Goal: Connect with others: Connect with others

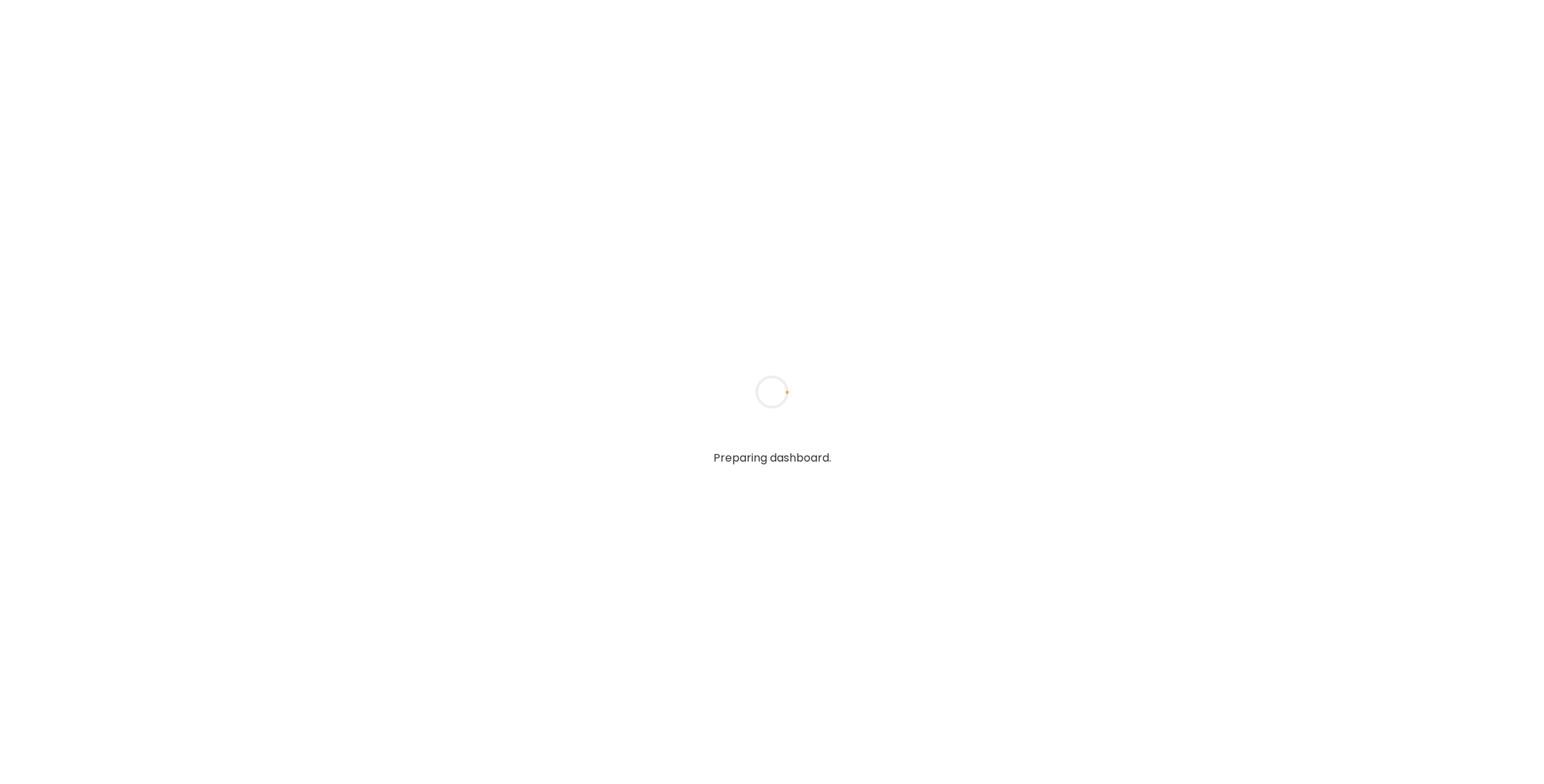
type input "******"
type input "**********"
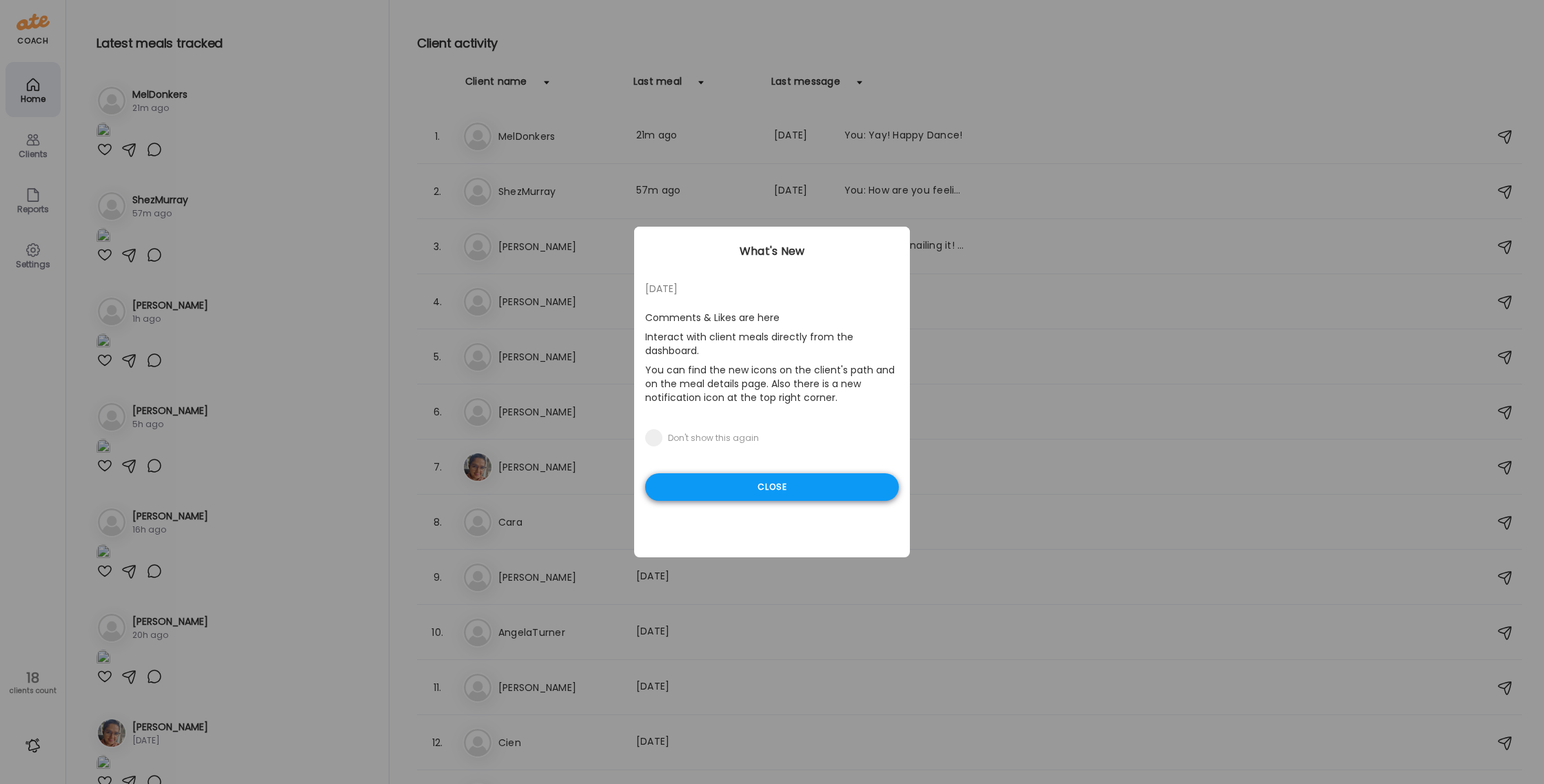
click at [702, 500] on div "Close" at bounding box center [772, 487] width 254 height 28
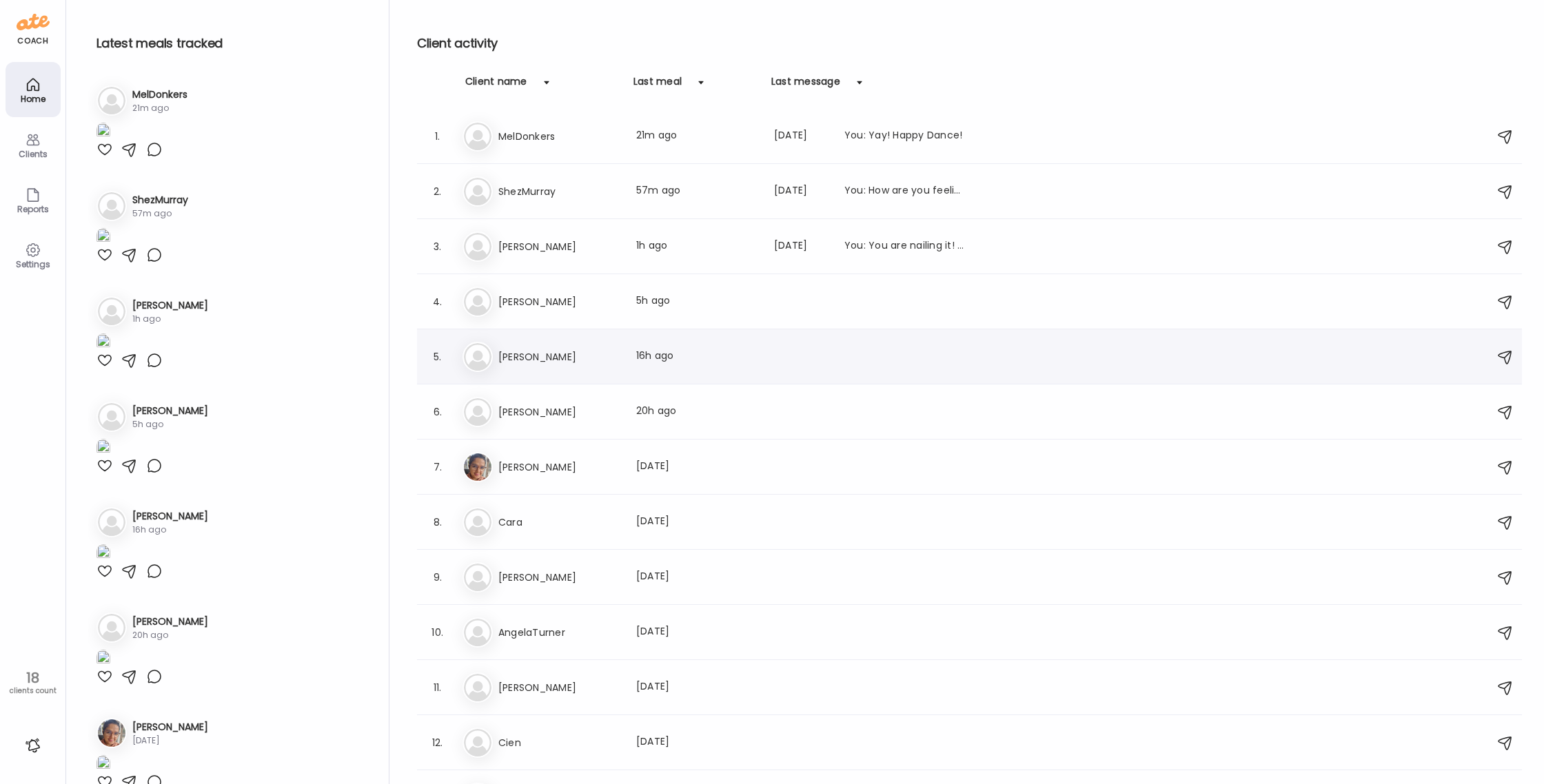
click at [483, 347] on img at bounding box center [477, 357] width 28 height 28
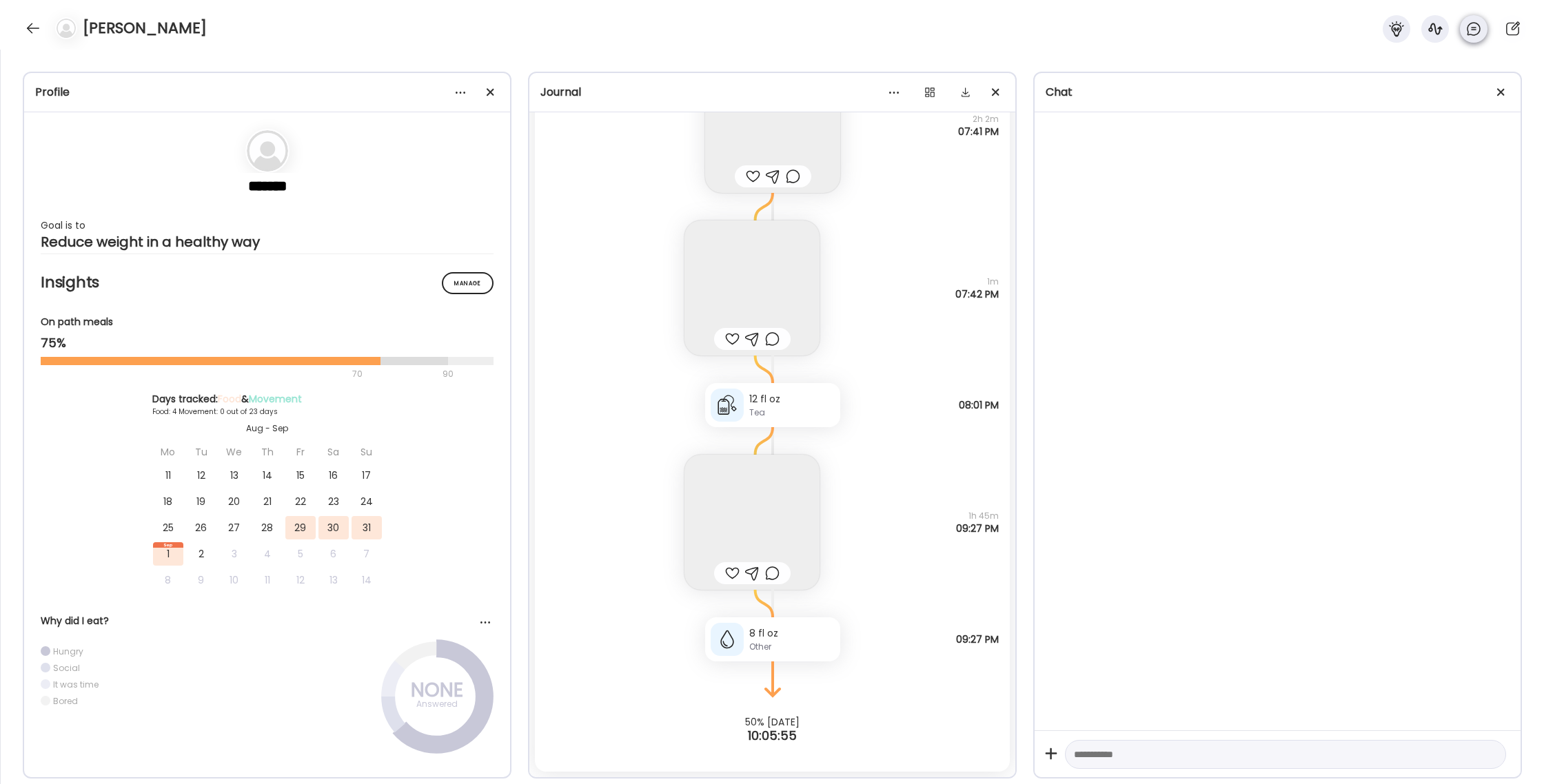
click at [1395, 19] on div at bounding box center [1397, 29] width 28 height 28
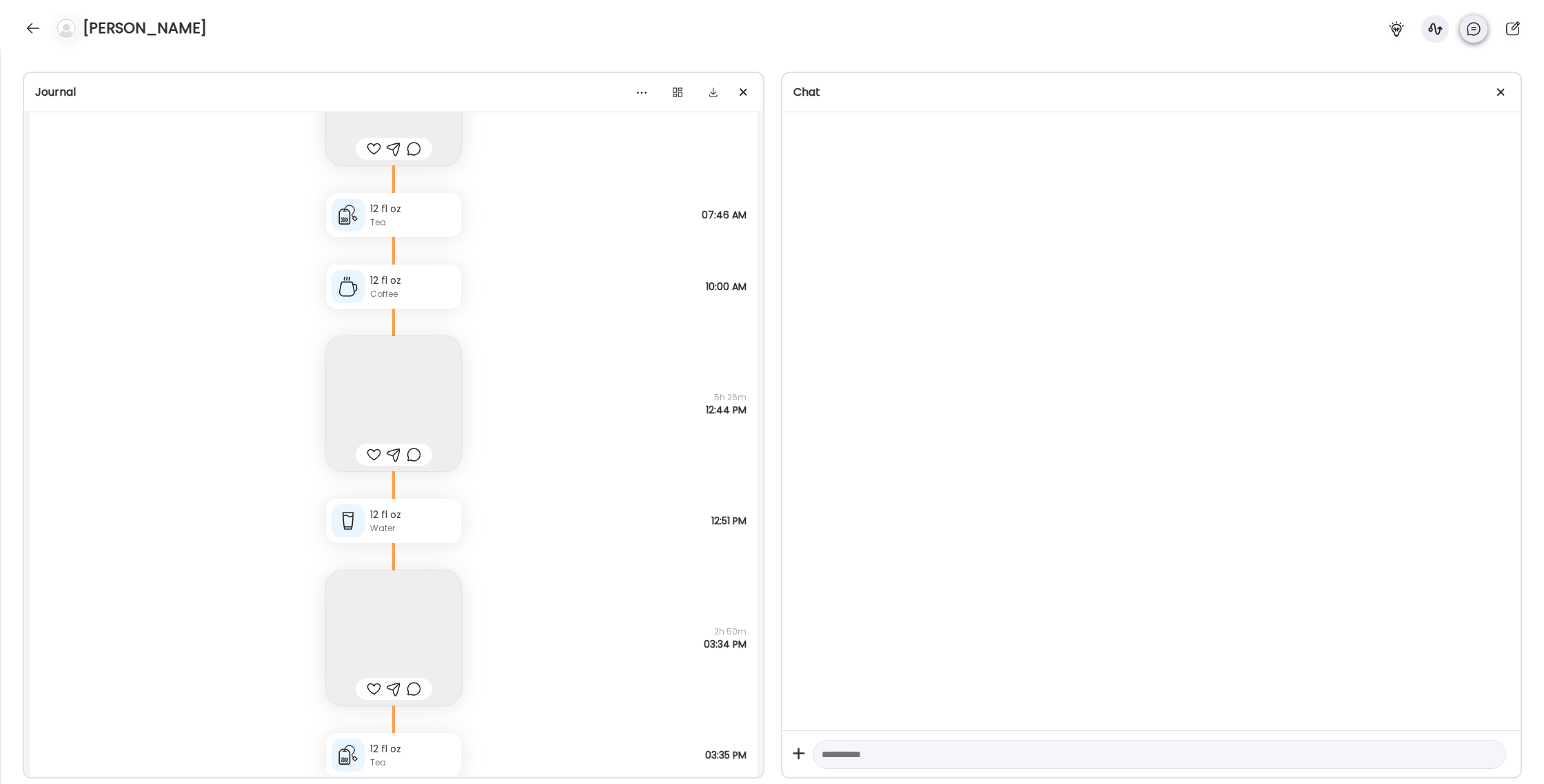
click at [1477, 28] on icon at bounding box center [1474, 29] width 16 height 16
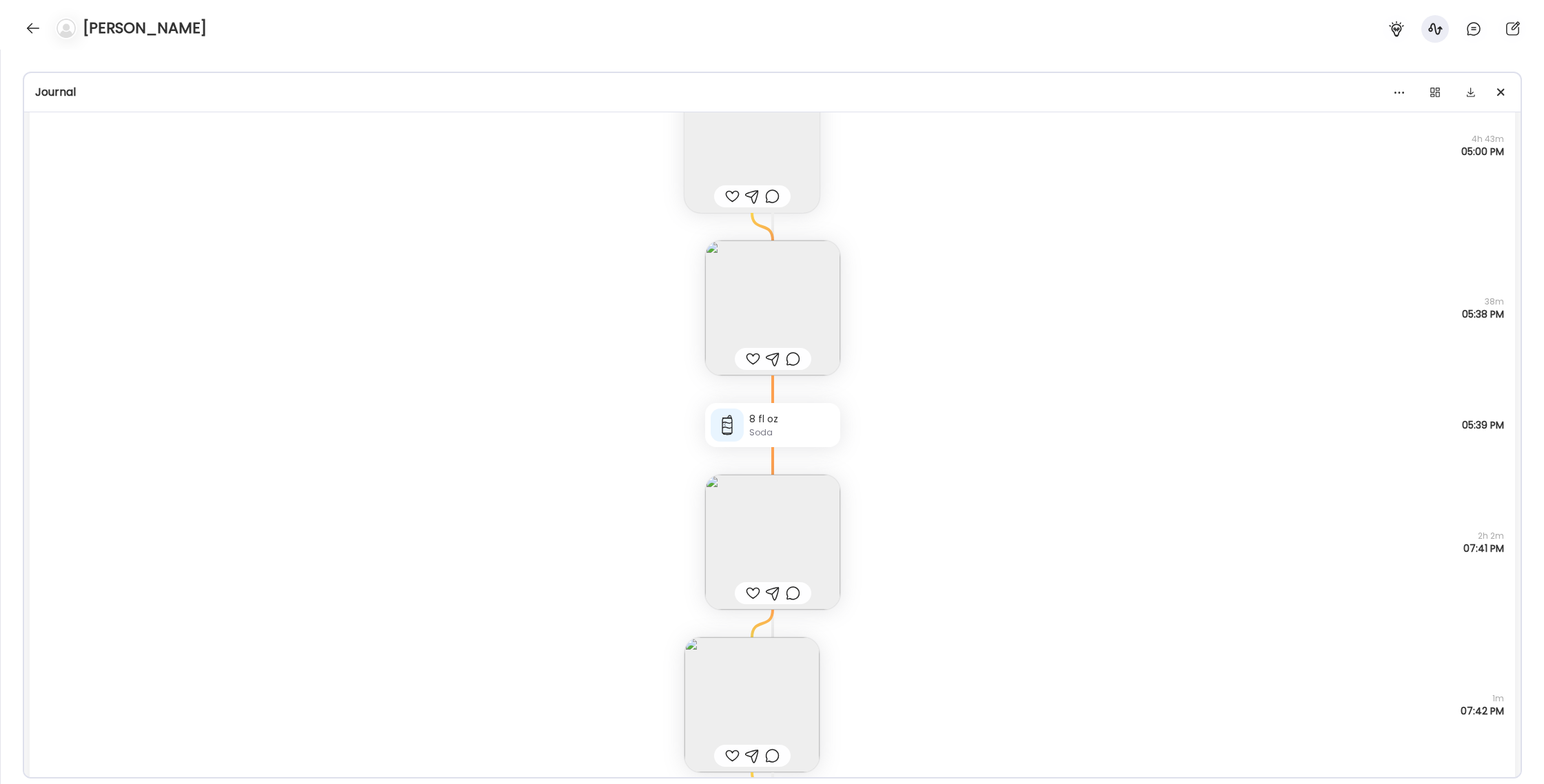
scroll to position [41626, 0]
click at [787, 358] on div at bounding box center [793, 355] width 14 height 16
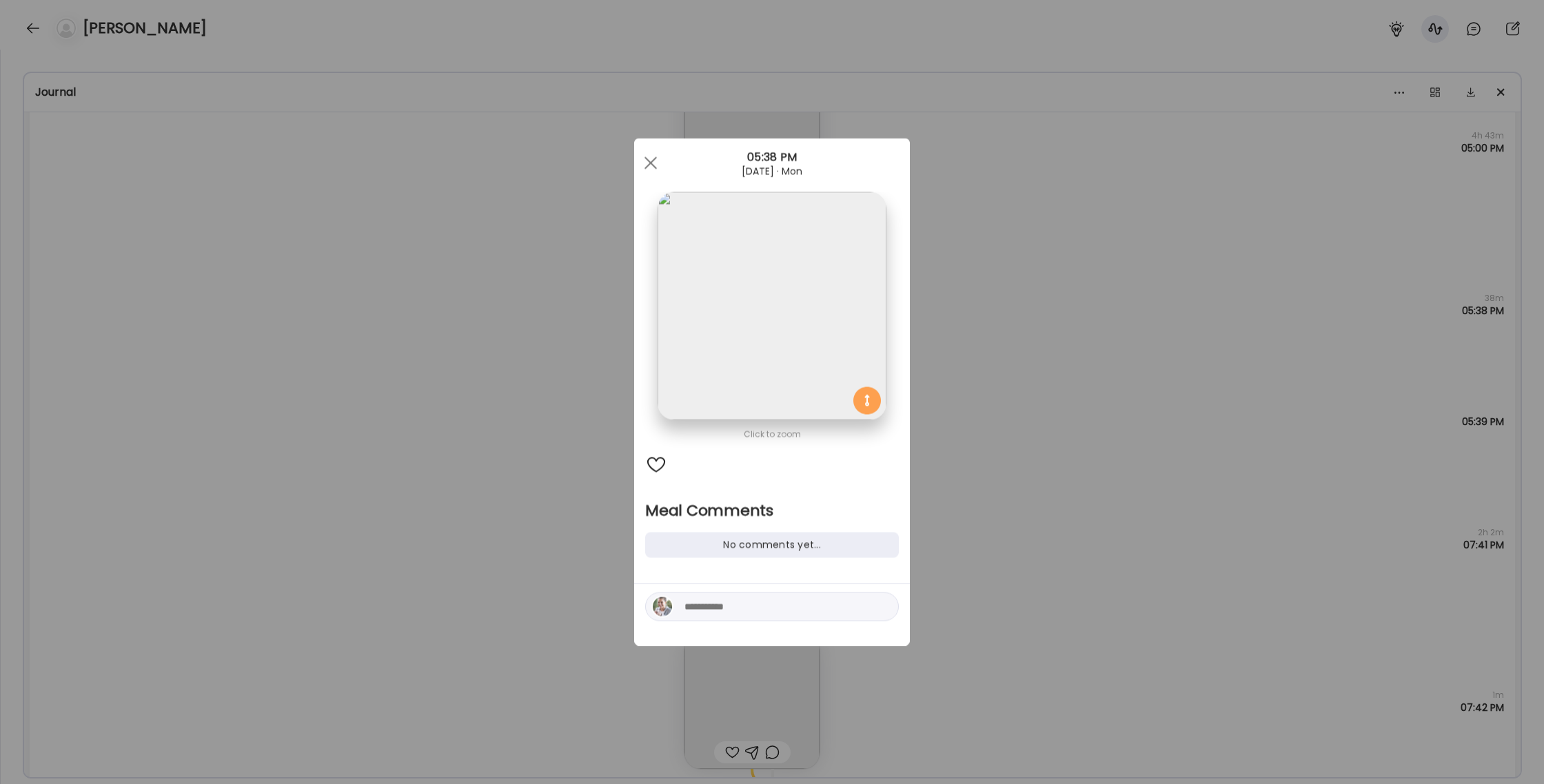
click at [1019, 492] on div "Ate Coach Dashboard Wahoo! It’s official Take a moment to set up your Coach Pro…" at bounding box center [772, 392] width 1544 height 784
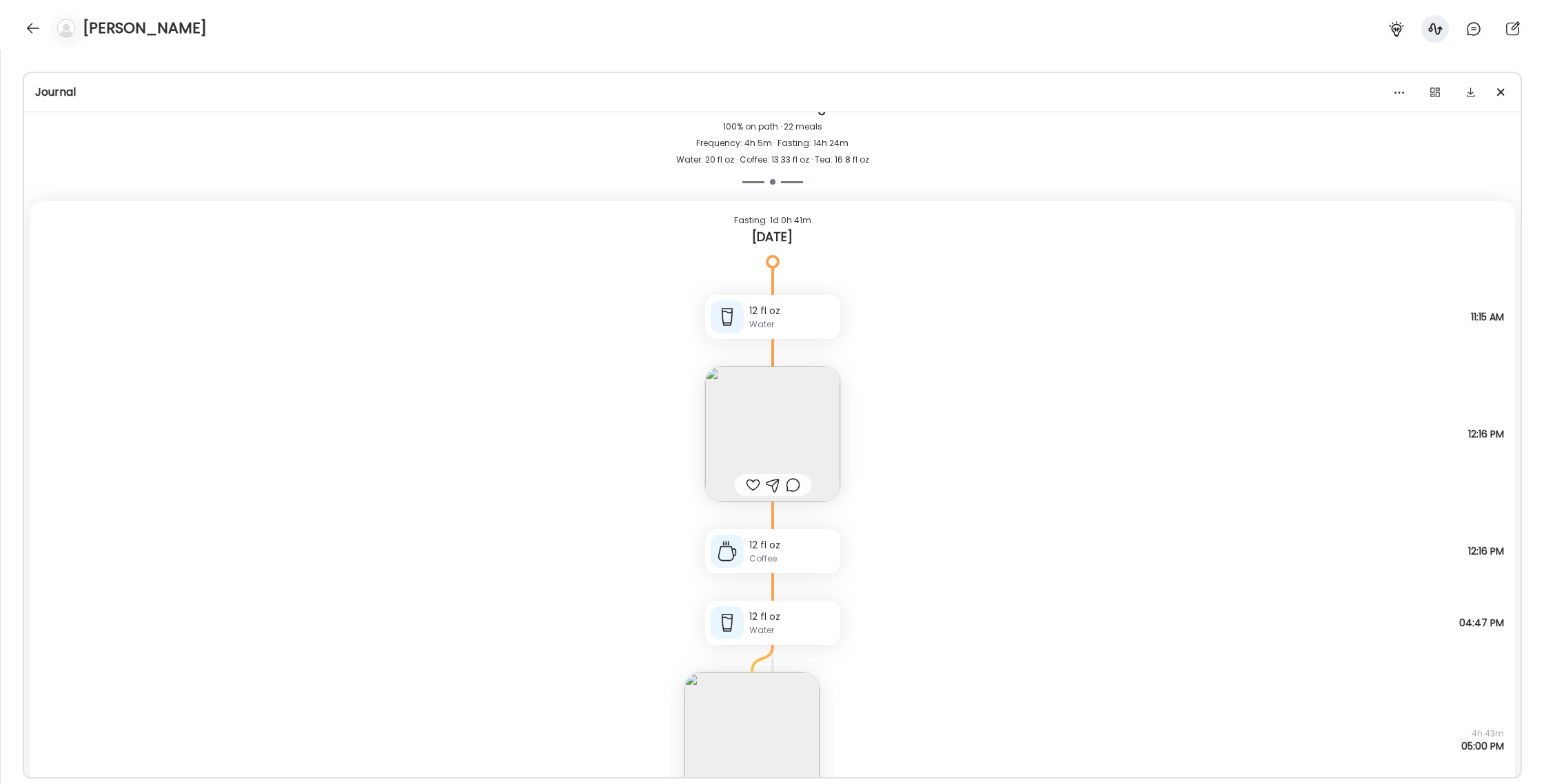
scroll to position [41026, 0]
drag, startPoint x: 36, startPoint y: 29, endPoint x: 31, endPoint y: 49, distance: 20.6
click at [36, 29] on div at bounding box center [33, 28] width 22 height 22
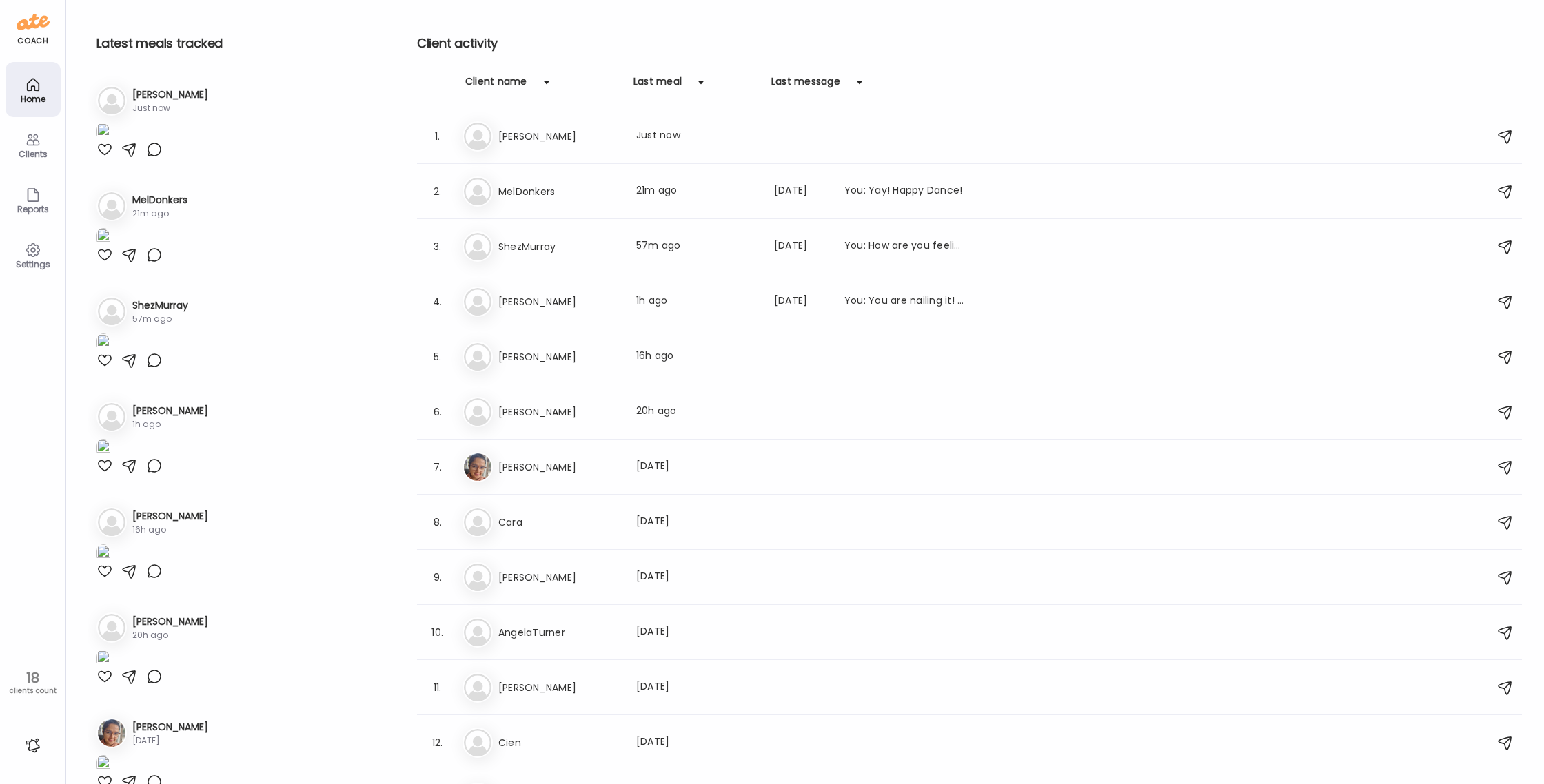
click at [31, 149] on div "Clients" at bounding box center [32, 154] width 49 height 9
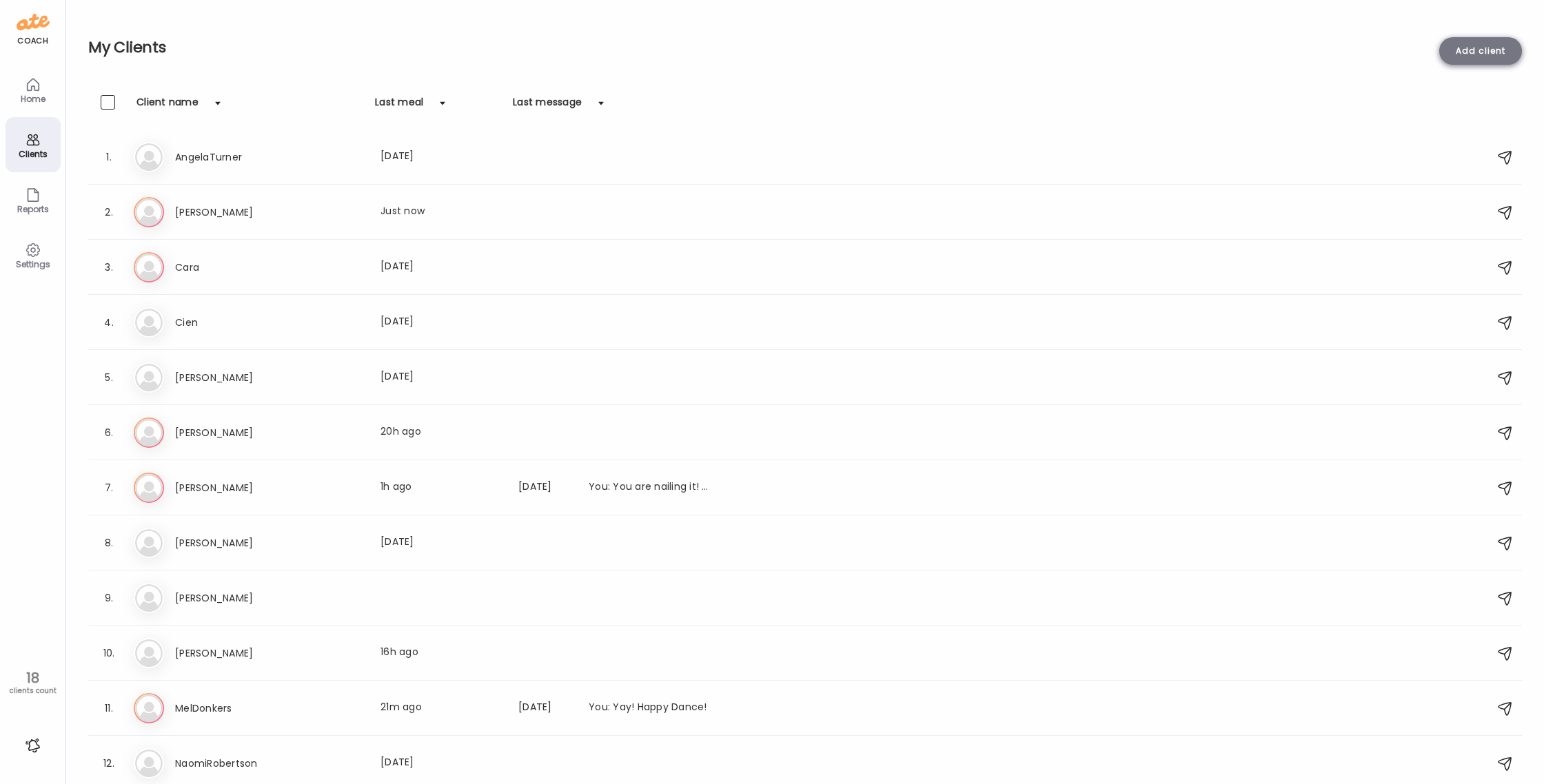
click at [1468, 51] on div "Add client" at bounding box center [1481, 50] width 83 height 28
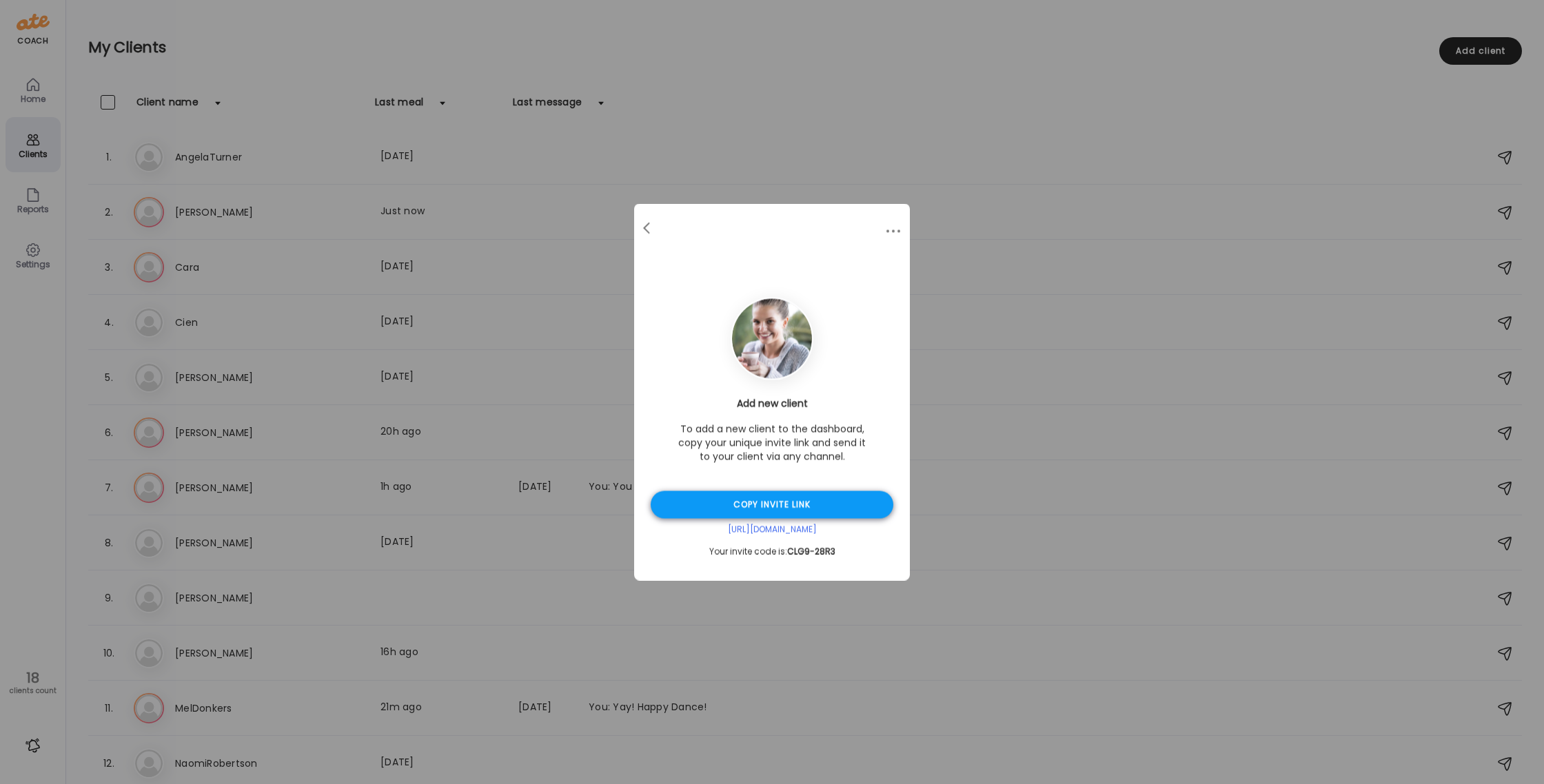
click at [755, 503] on div "Copy invite link" at bounding box center [772, 505] width 243 height 28
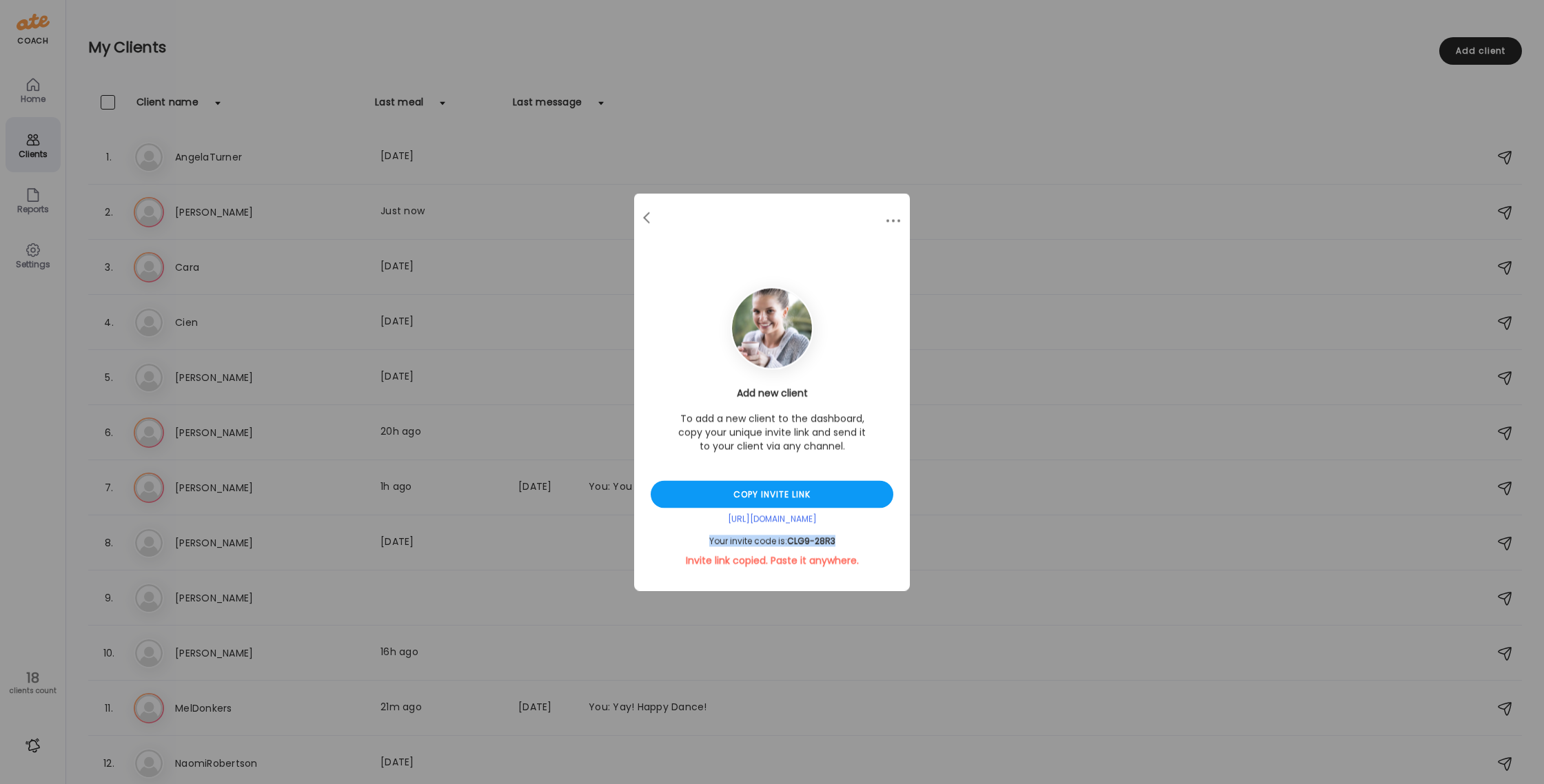
drag, startPoint x: 843, startPoint y: 540, endPoint x: 684, endPoint y: 545, distance: 159.1
click at [684, 545] on div "Your invite code is: CLG9-28R3" at bounding box center [772, 541] width 243 height 11
copy div "Your invite code is: CLG9-28R3"
